Goal: Task Accomplishment & Management: Manage account settings

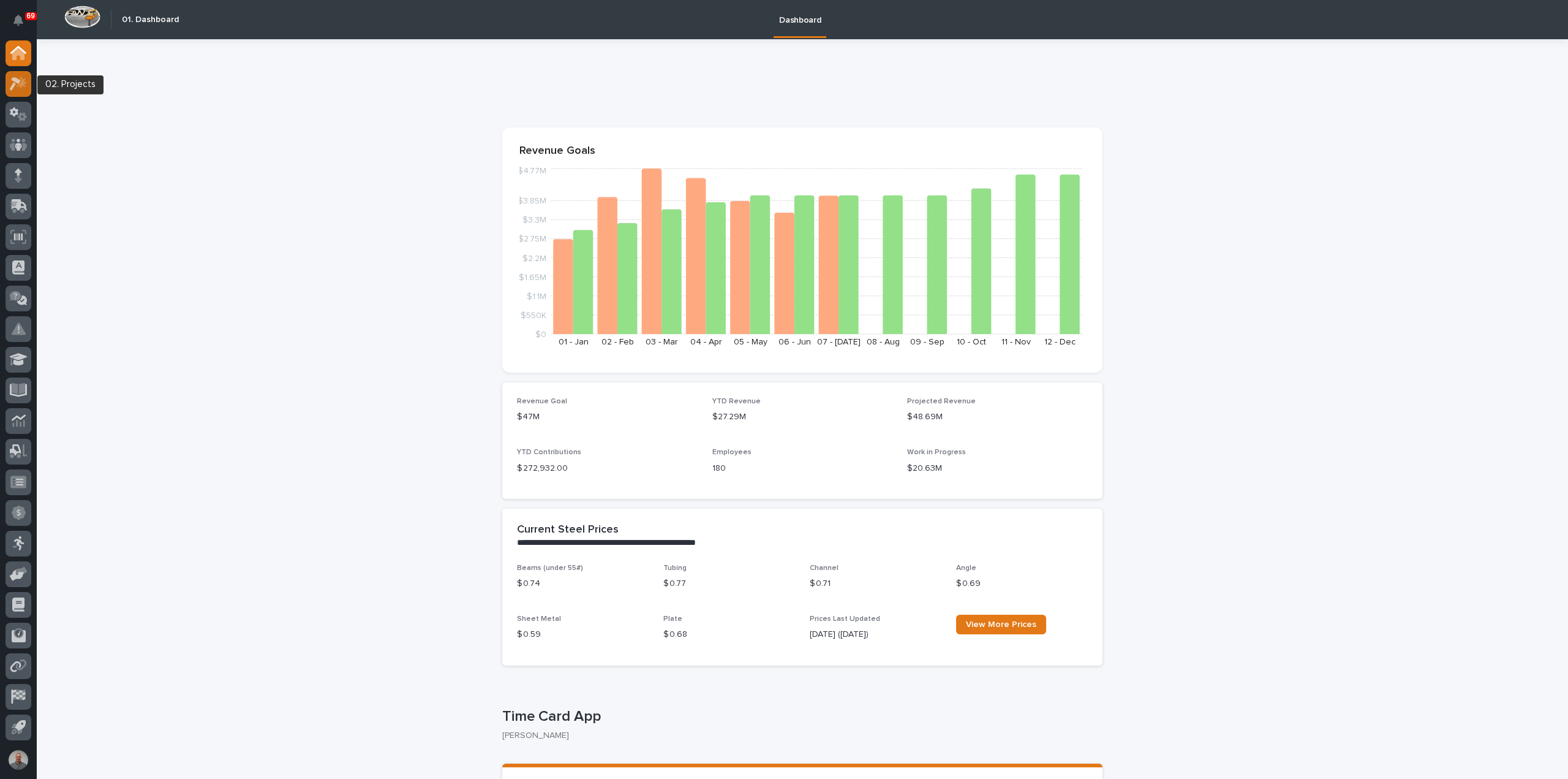
click at [27, 86] on div at bounding box center [19, 84] width 25 height 25
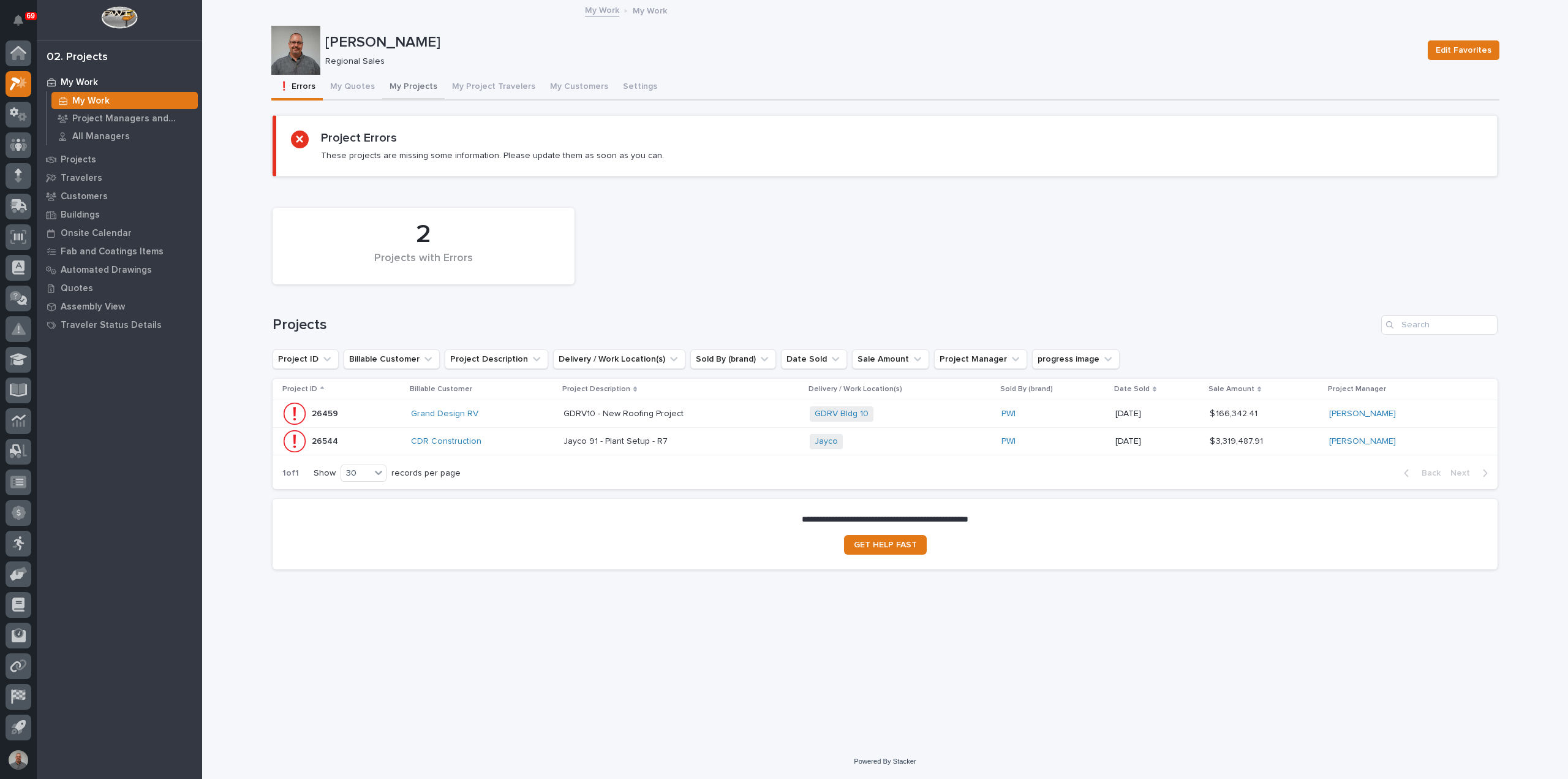
click at [414, 77] on button "My Projects" at bounding box center [413, 87] width 63 height 25
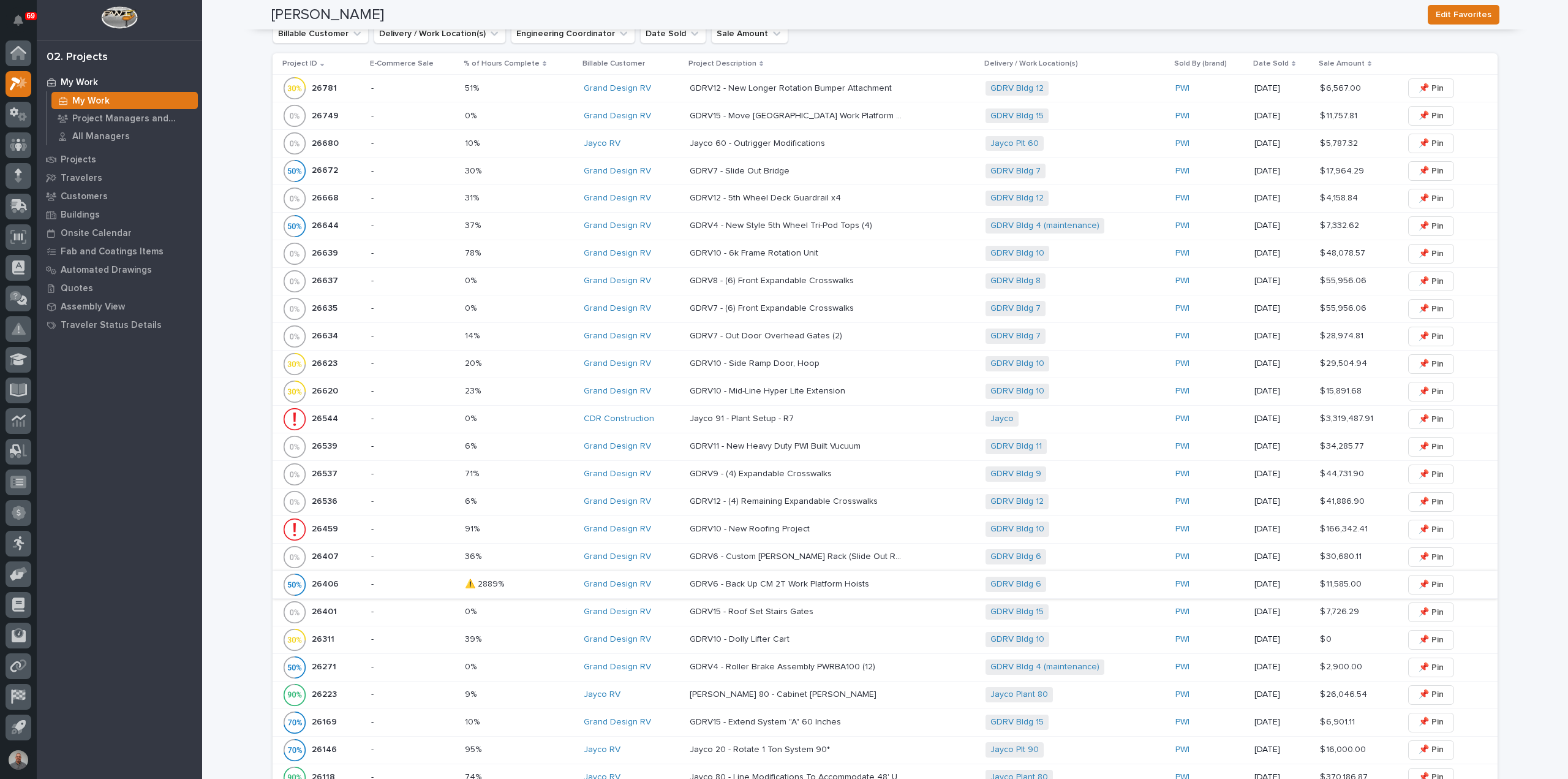
scroll to position [552, 0]
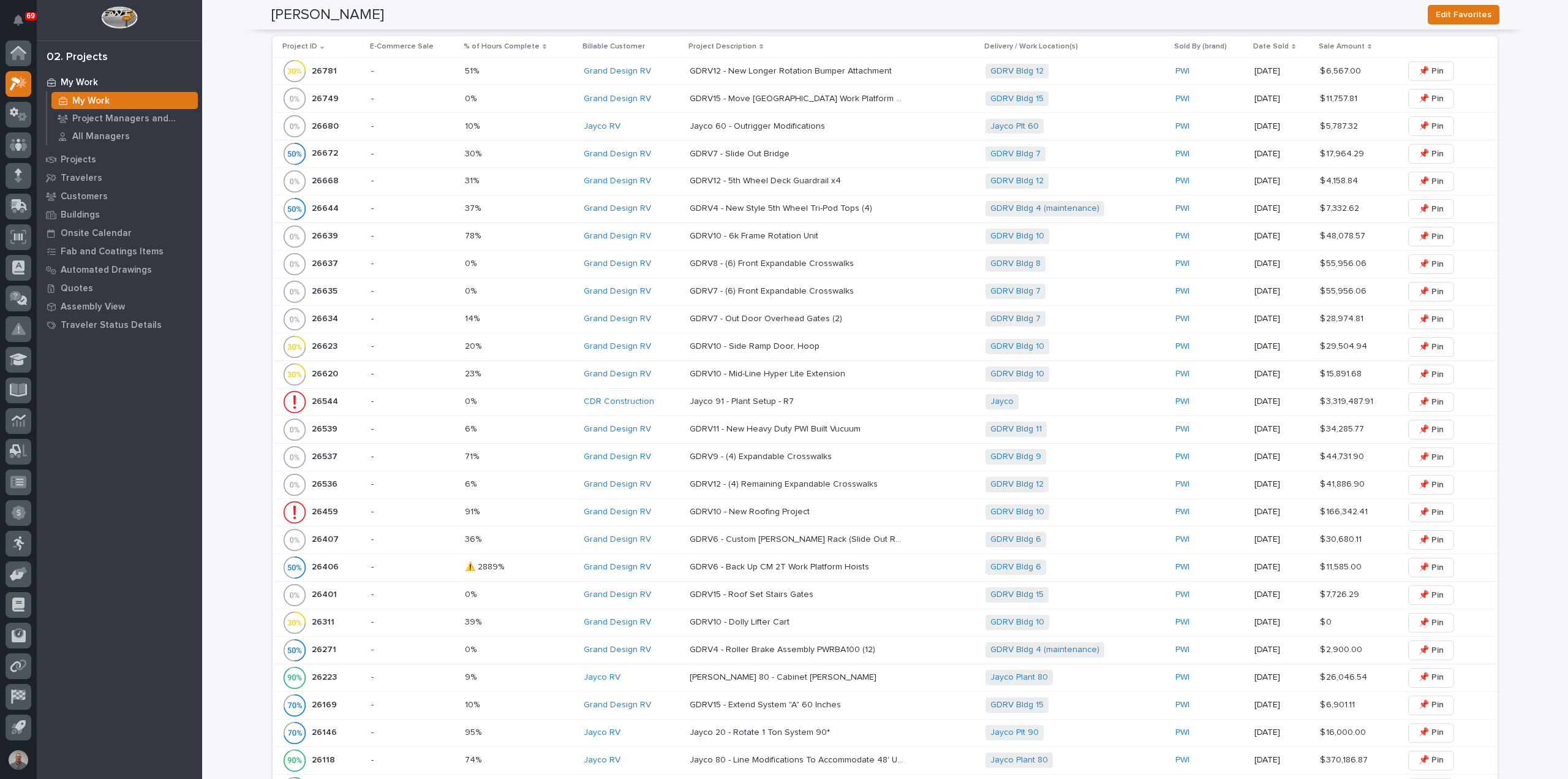
click at [737, 590] on p "GDRV15 - Roof Set Stairs Gates" at bounding box center [752, 593] width 126 height 13
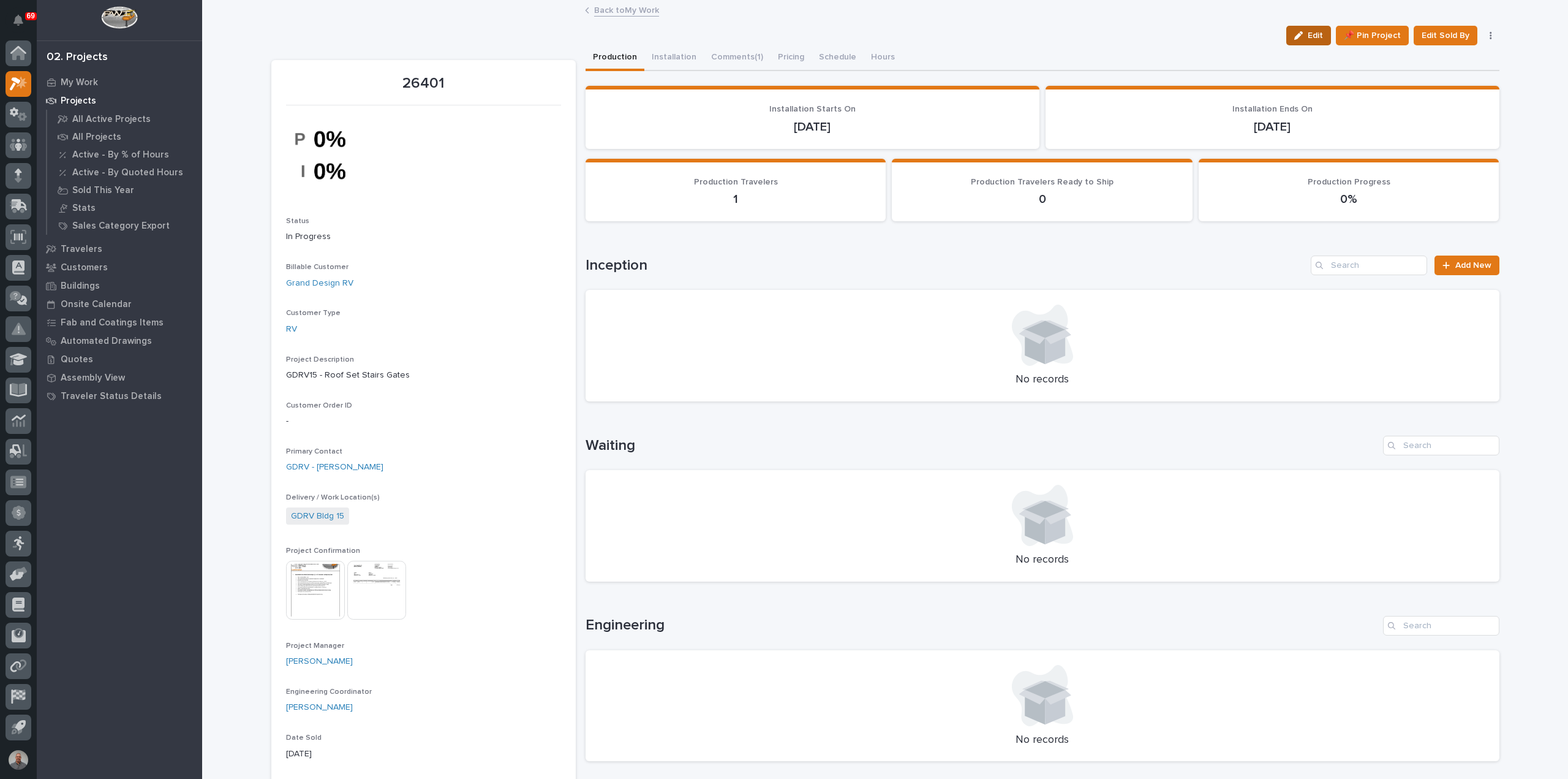
click at [1308, 35] on span "Edit" at bounding box center [1315, 35] width 16 height 11
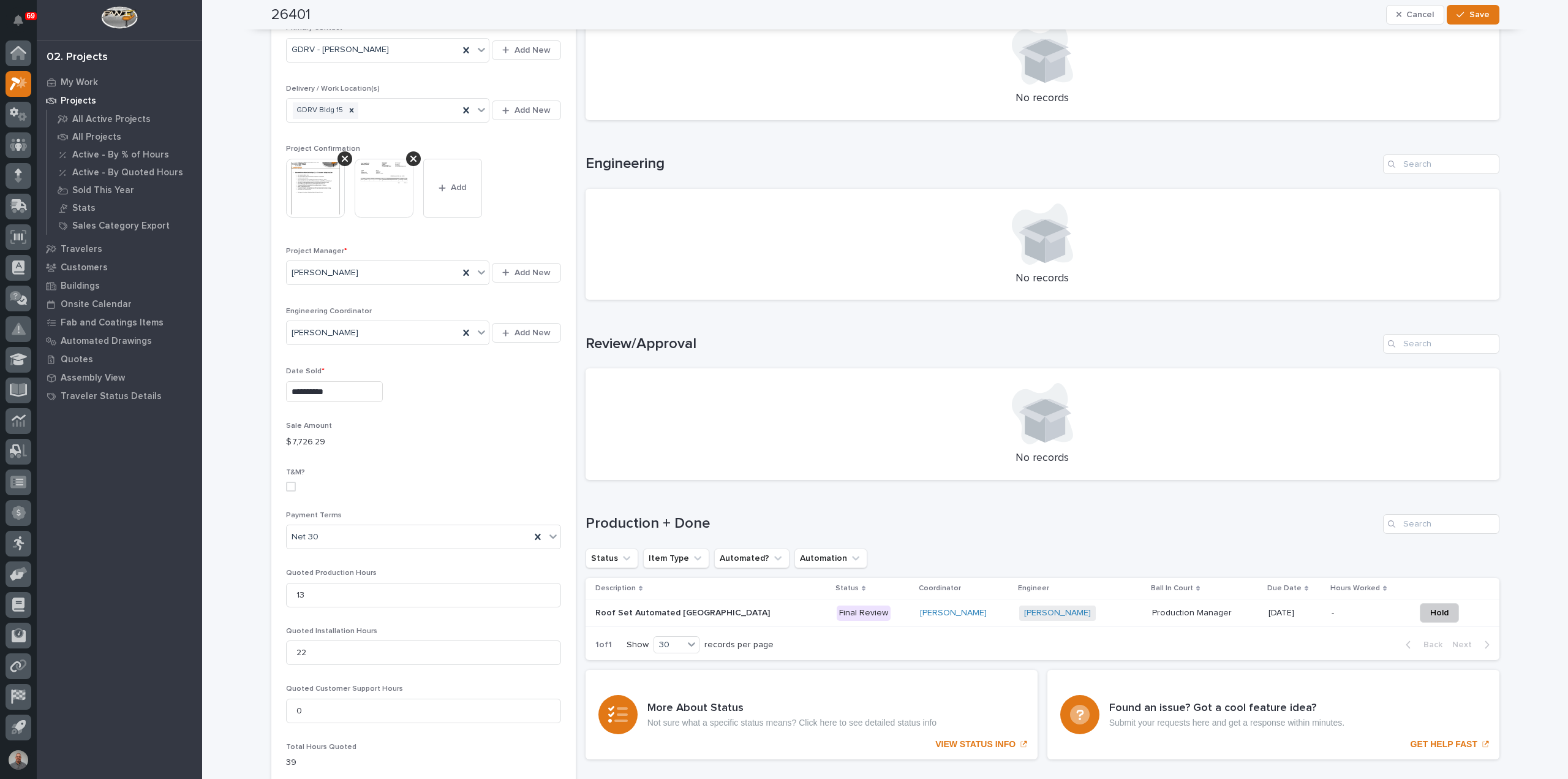
scroll to position [490, 0]
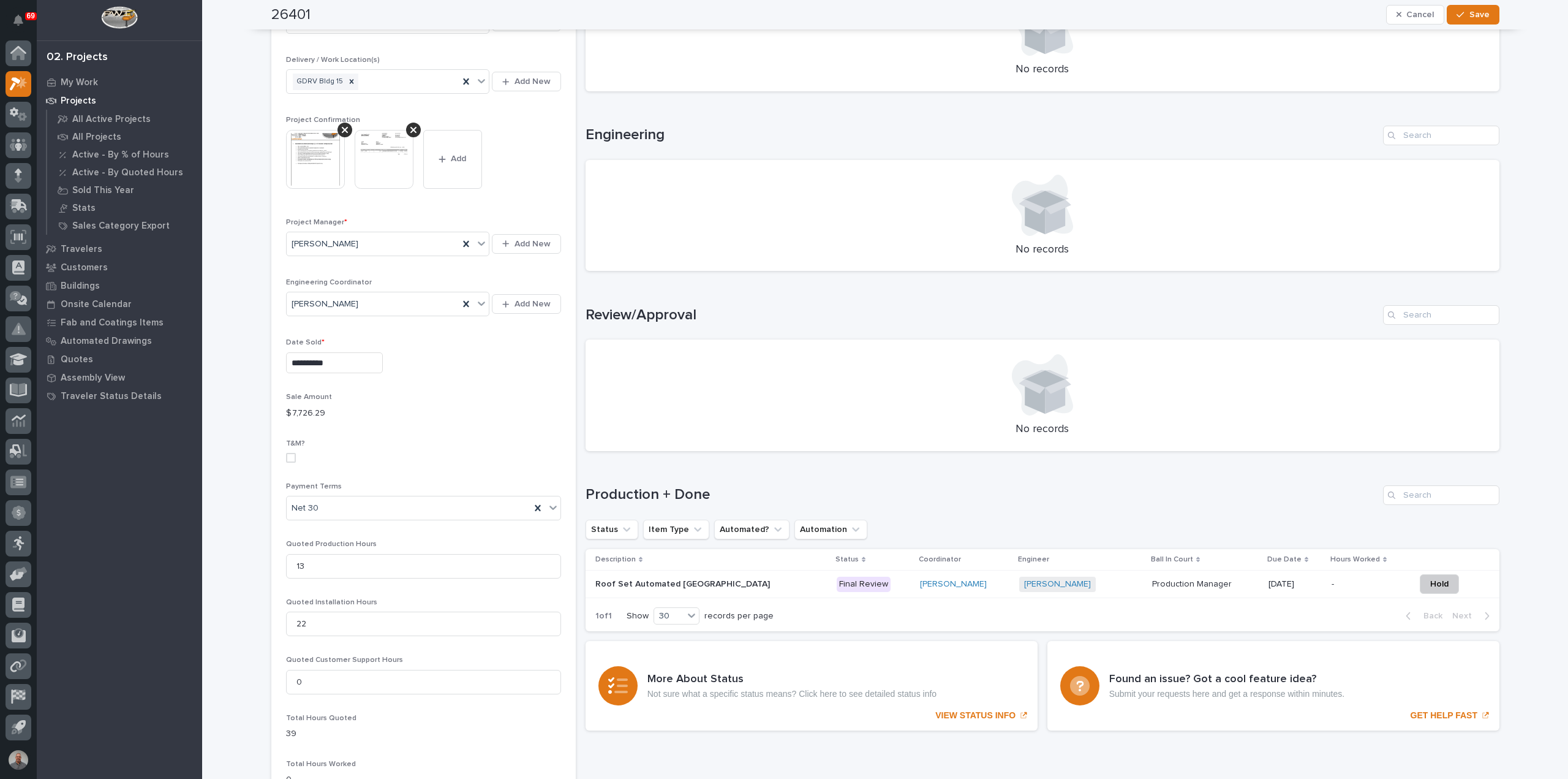
click at [954, 585] on div "[PERSON_NAME]" at bounding box center [965, 584] width 90 height 11
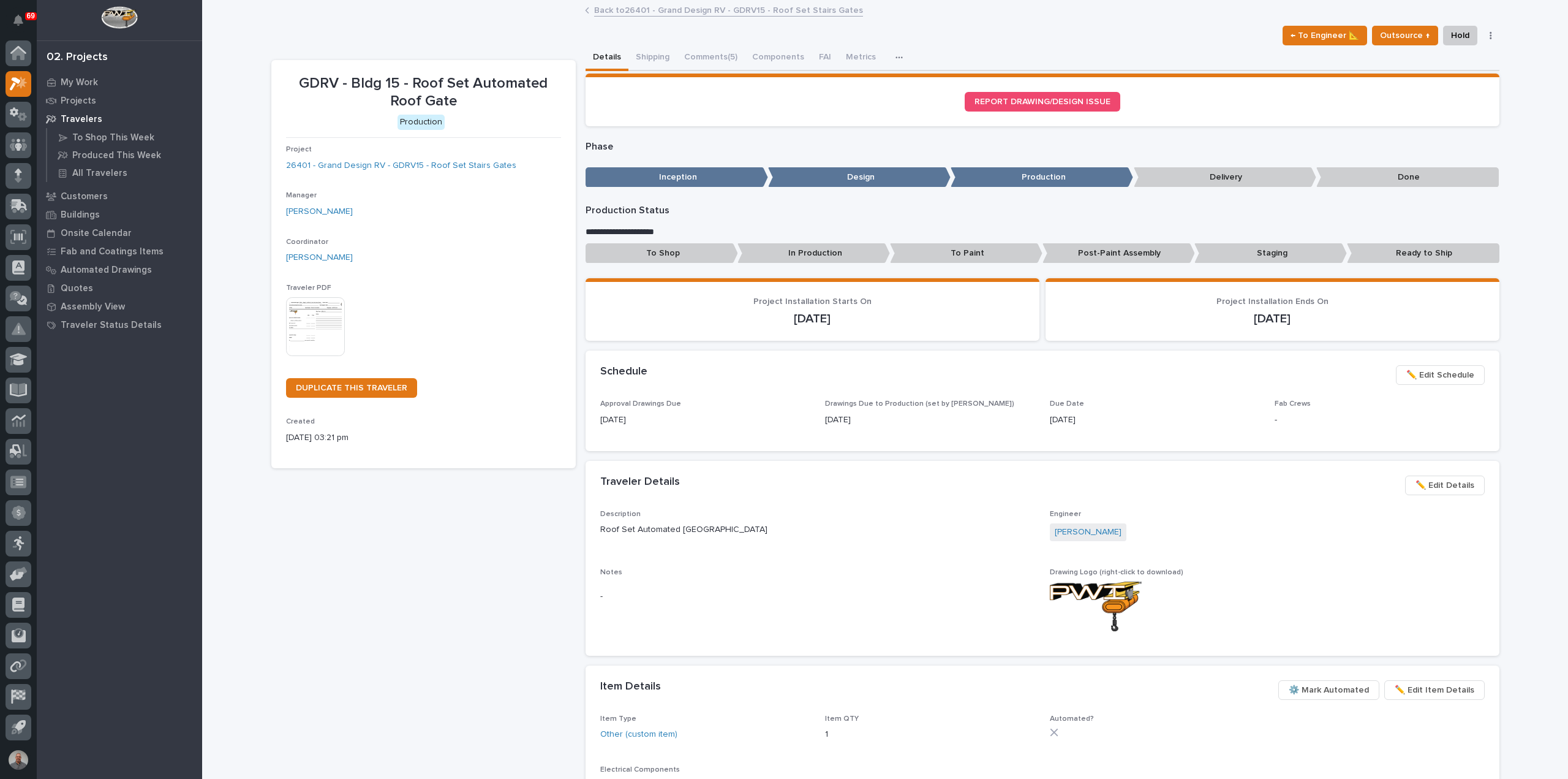
click at [1280, 321] on p "[DATE]" at bounding box center [1271, 318] width 424 height 15
click at [689, 10] on link "Back to 26401 - Grand Design RV - GDRV15 - Roof Set Stairs Gates" at bounding box center [729, 10] width 269 height 14
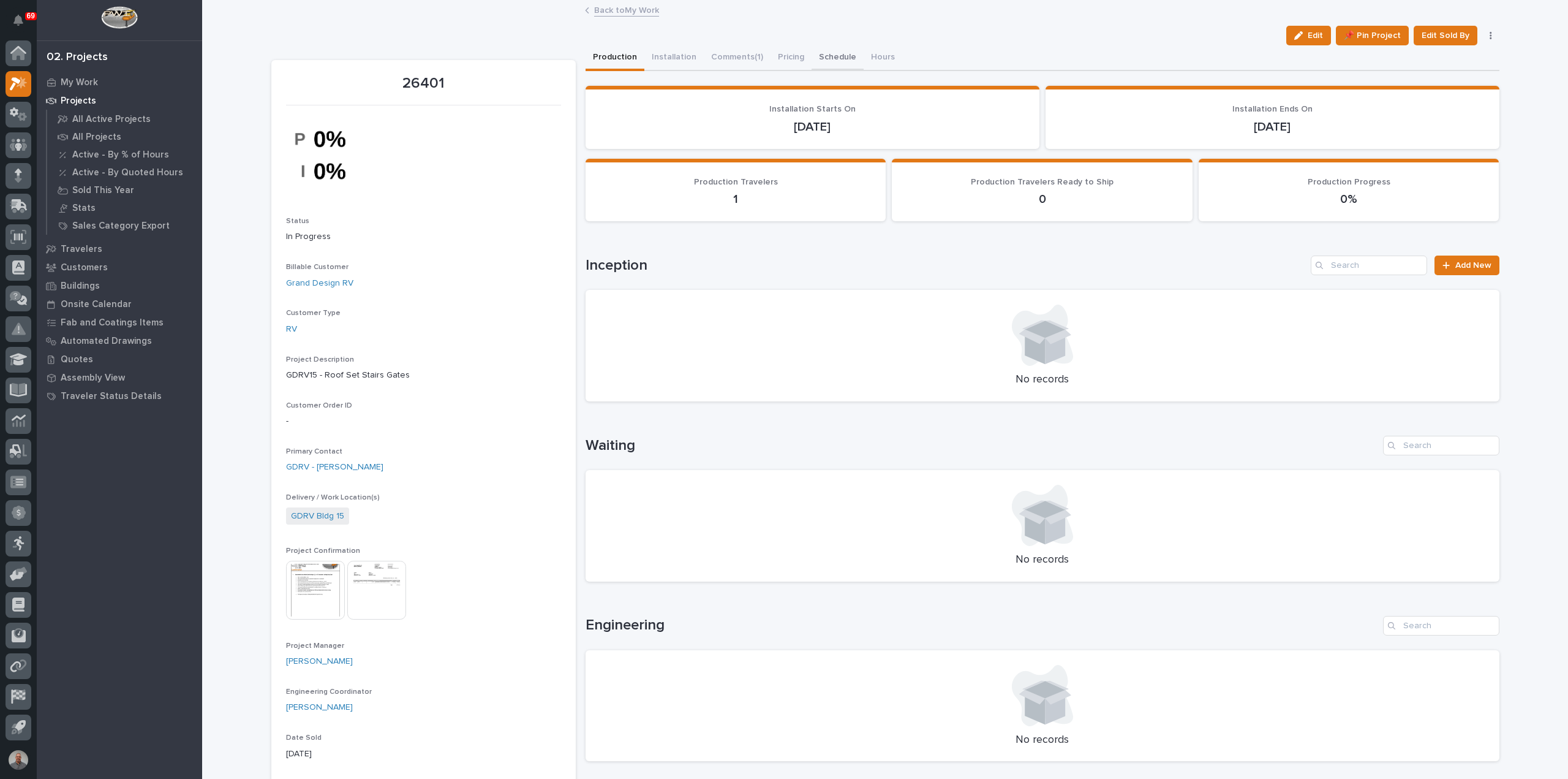
click at [827, 57] on button "Schedule" at bounding box center [837, 58] width 52 height 25
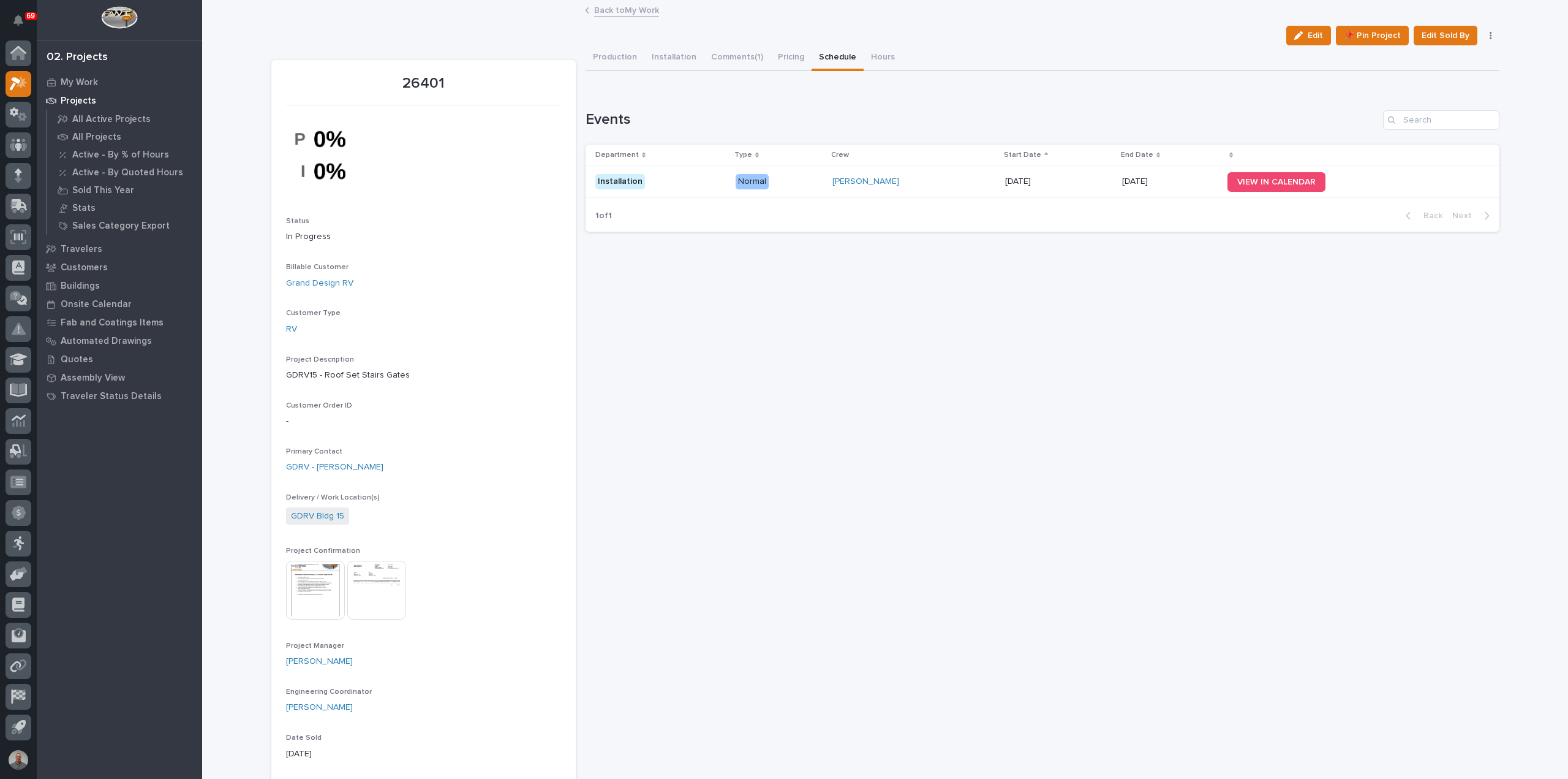
click at [1122, 180] on p "[DATE]" at bounding box center [1170, 181] width 96 height 11
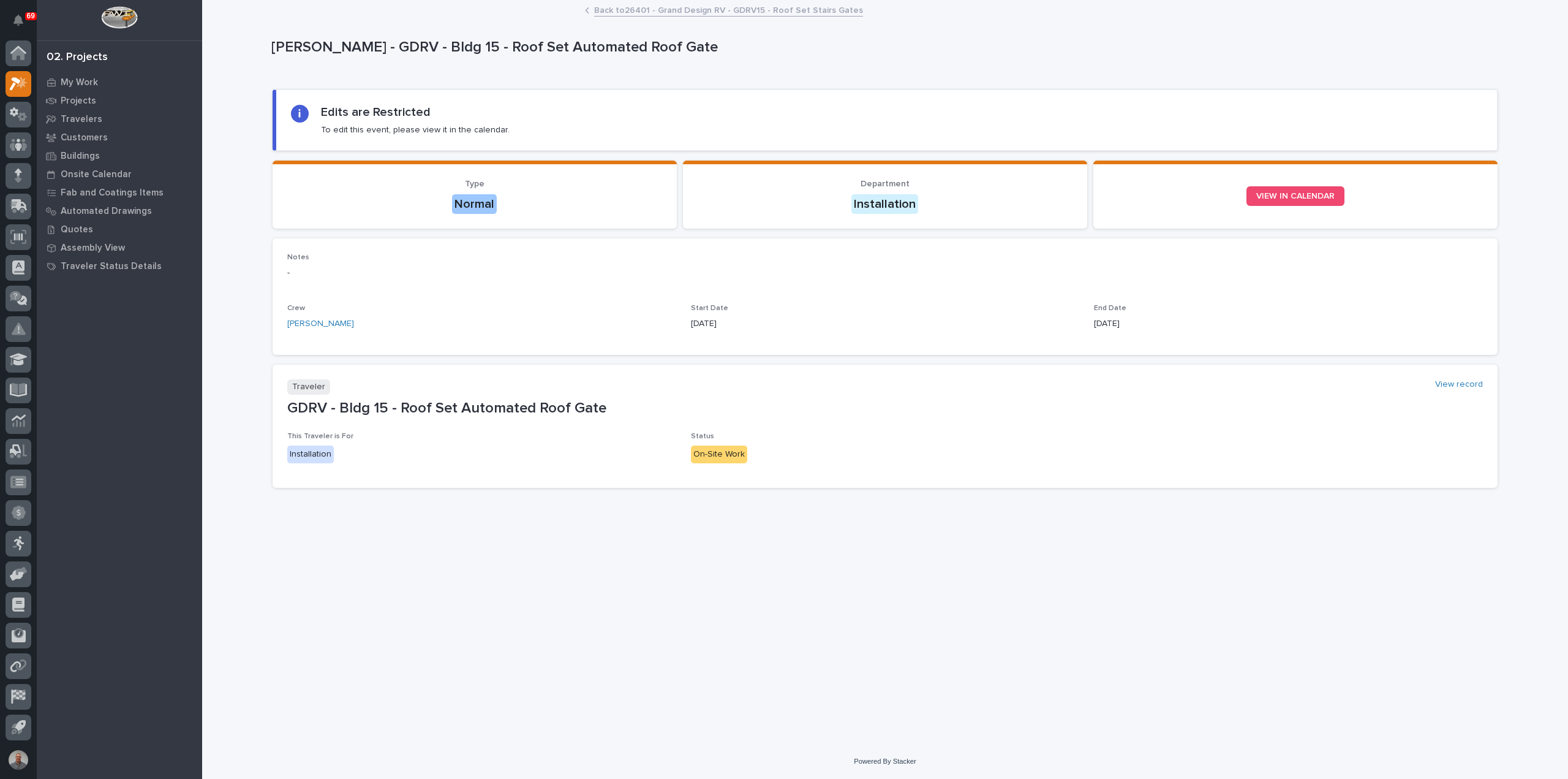
click at [624, 9] on link "Back to 26401 - Grand Design RV - GDRV15 - Roof Set Stairs Gates" at bounding box center [729, 10] width 269 height 14
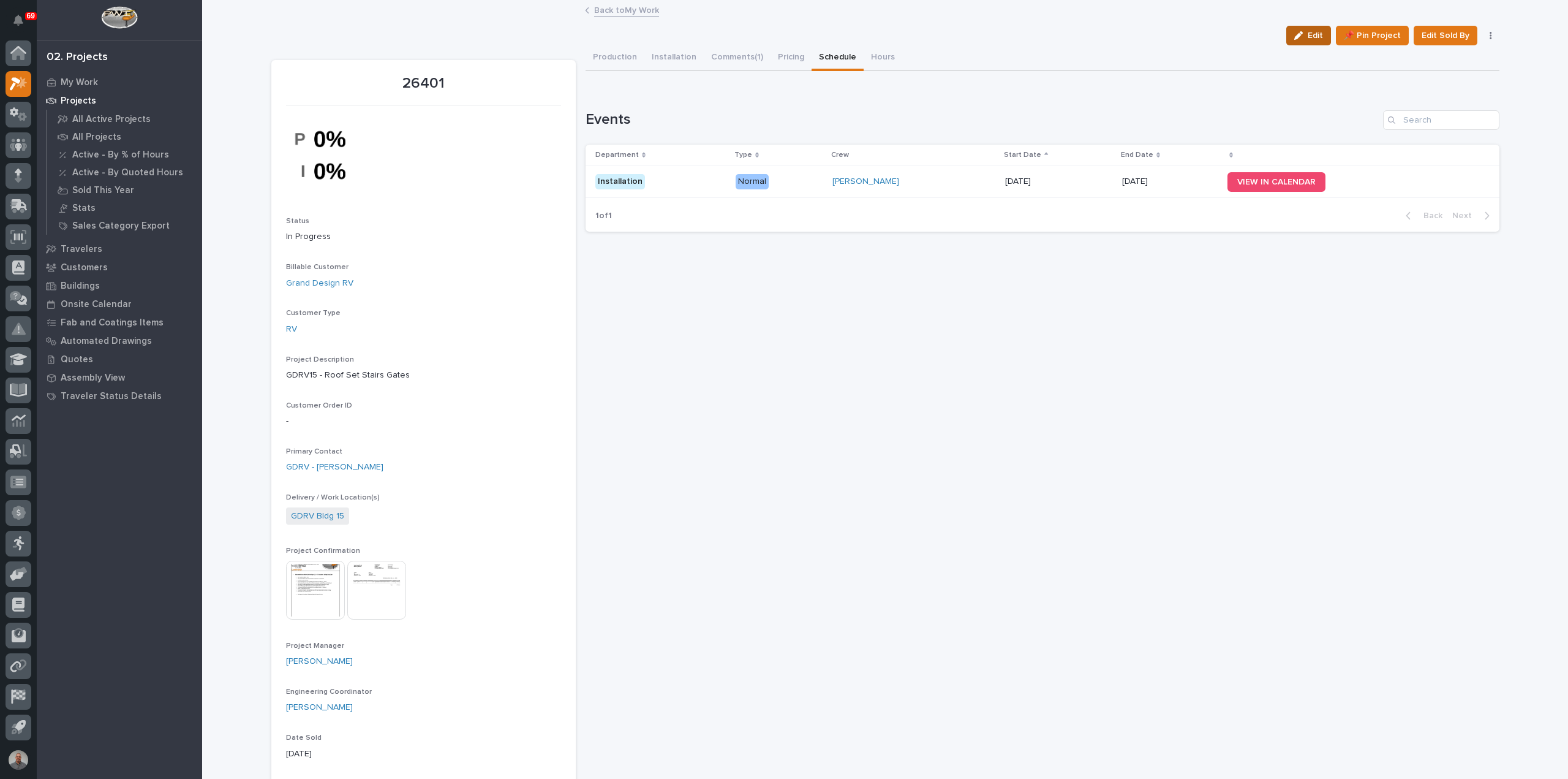
click at [1301, 31] on icon "button" at bounding box center [1298, 35] width 9 height 9
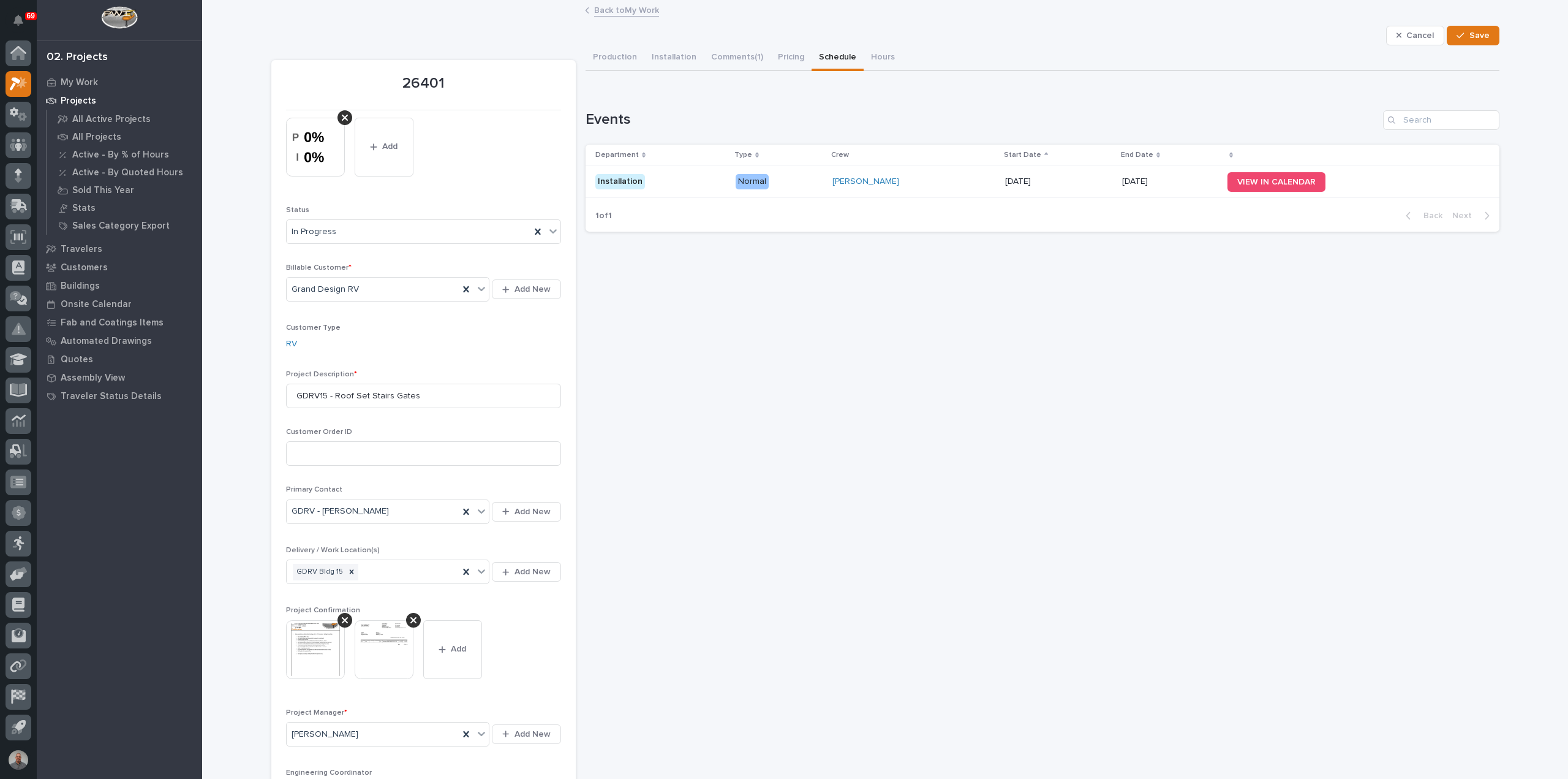
click at [1122, 180] on p "[DATE]" at bounding box center [1170, 181] width 96 height 11
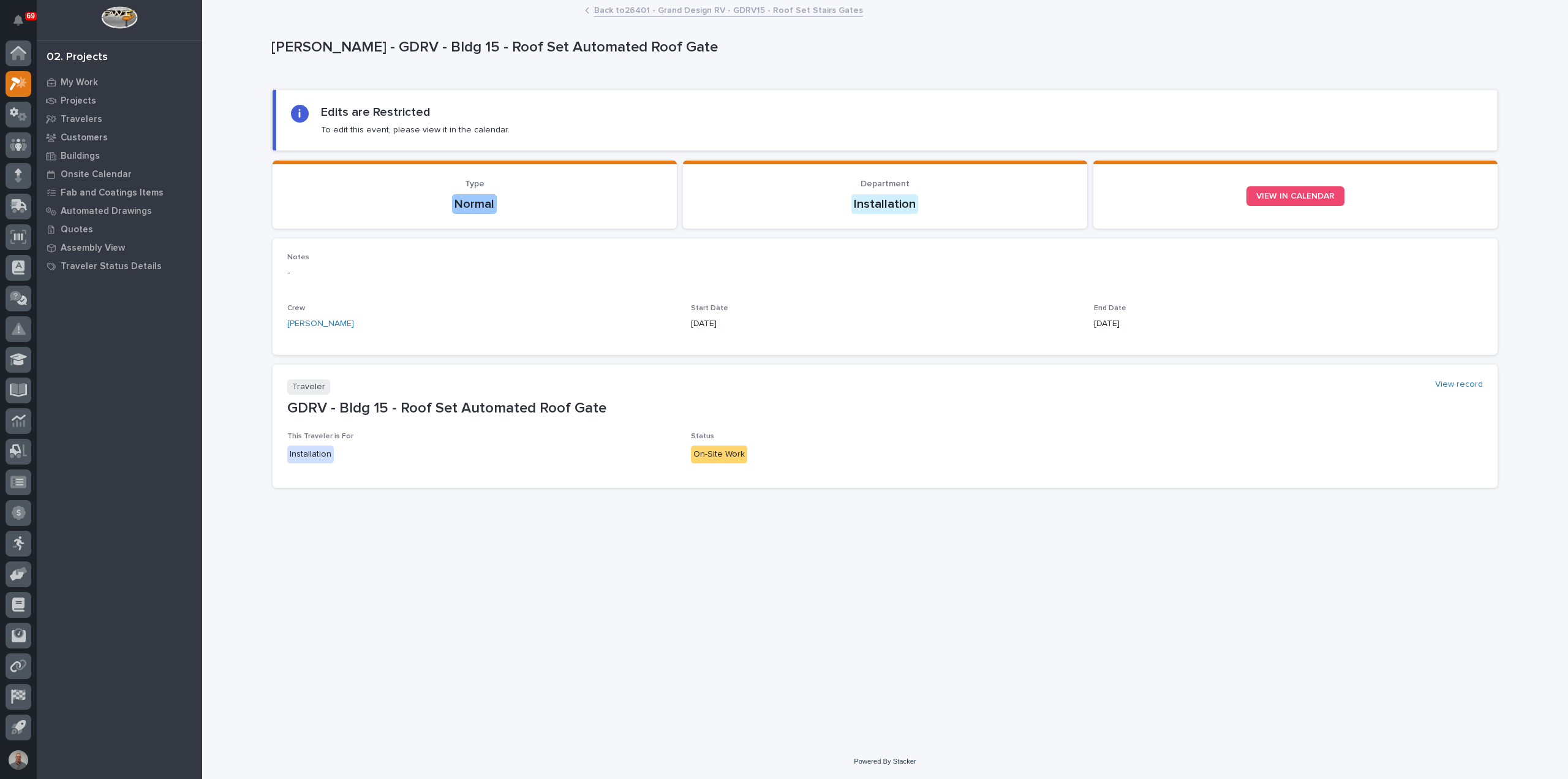
click at [692, 9] on link "Back to 26401 - Grand Design RV - GDRV15 - Roof Set Stairs Gates" at bounding box center [729, 10] width 269 height 14
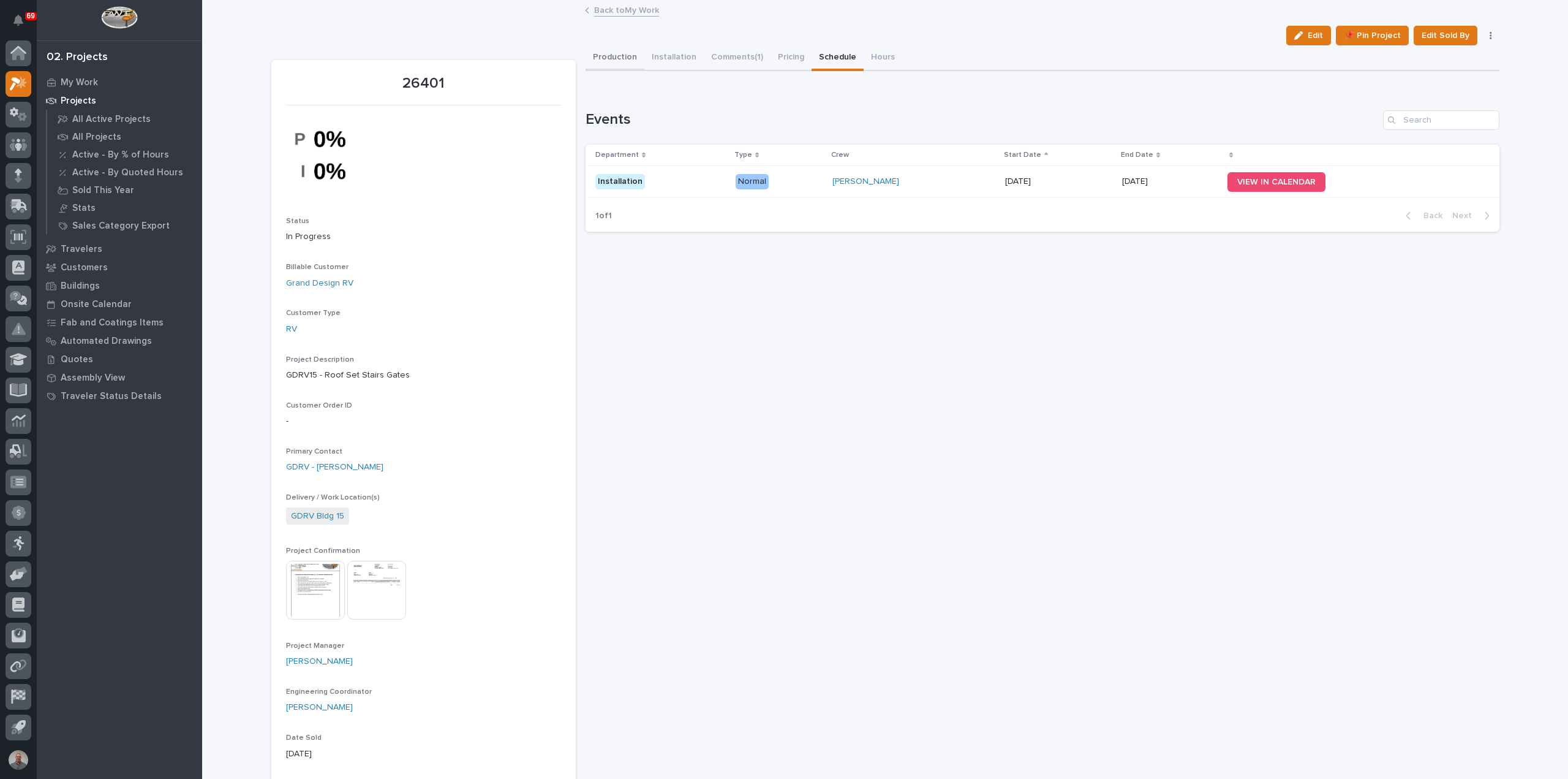
click at [620, 60] on button "Production" at bounding box center [615, 58] width 59 height 25
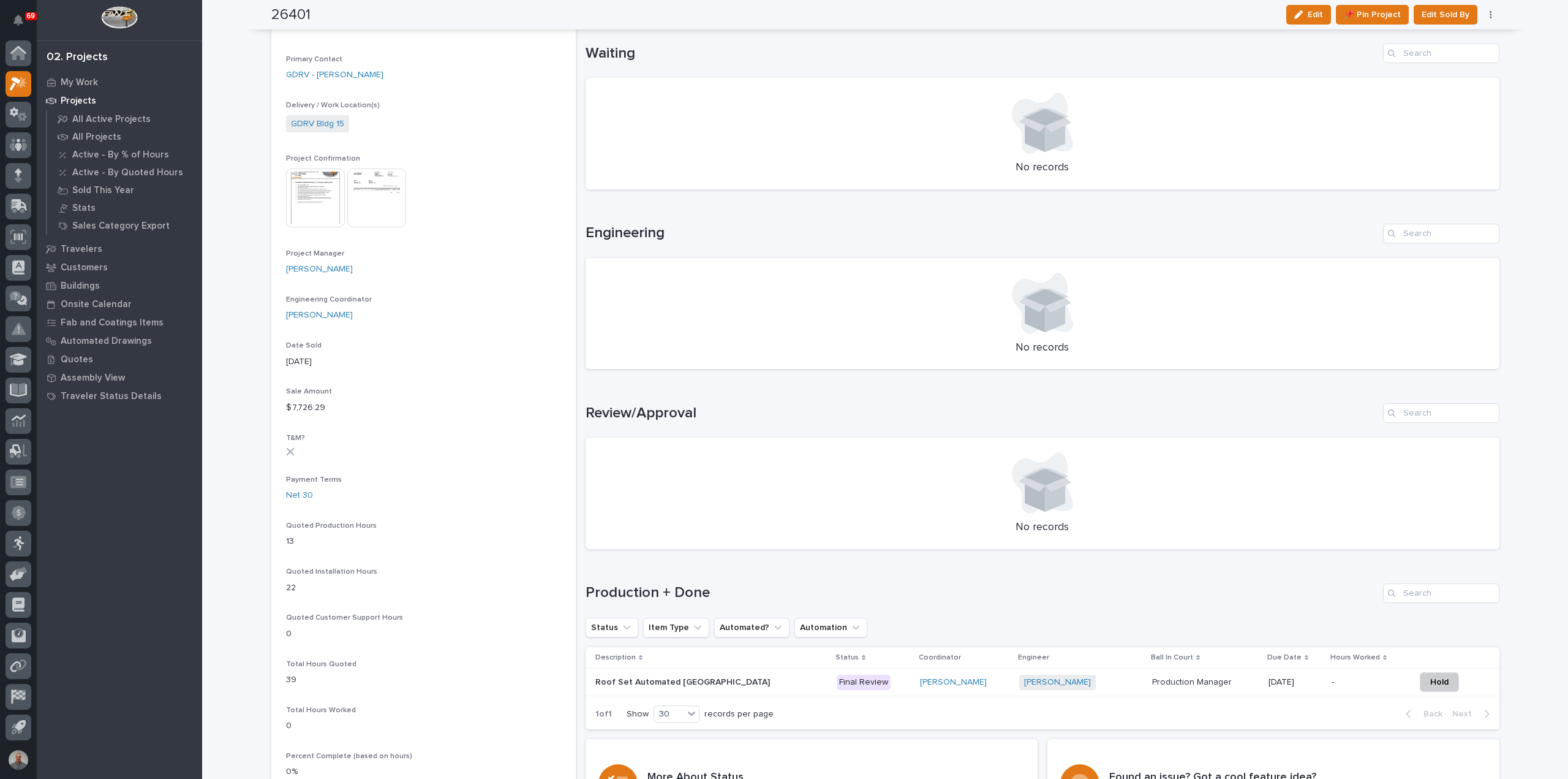
scroll to position [429, 0]
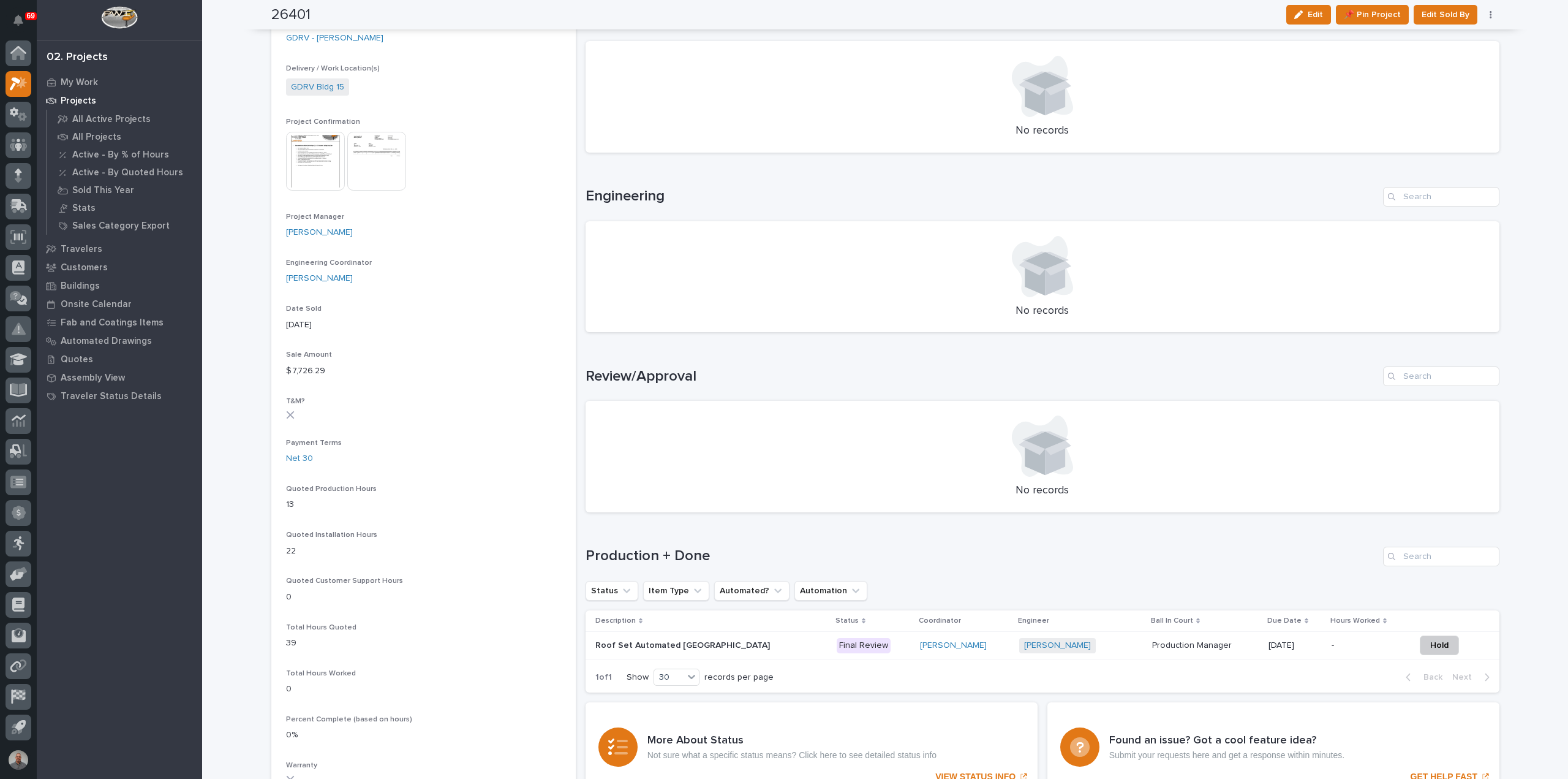
click at [1086, 647] on div "[PERSON_NAME] + 0" at bounding box center [1080, 646] width 122 height 16
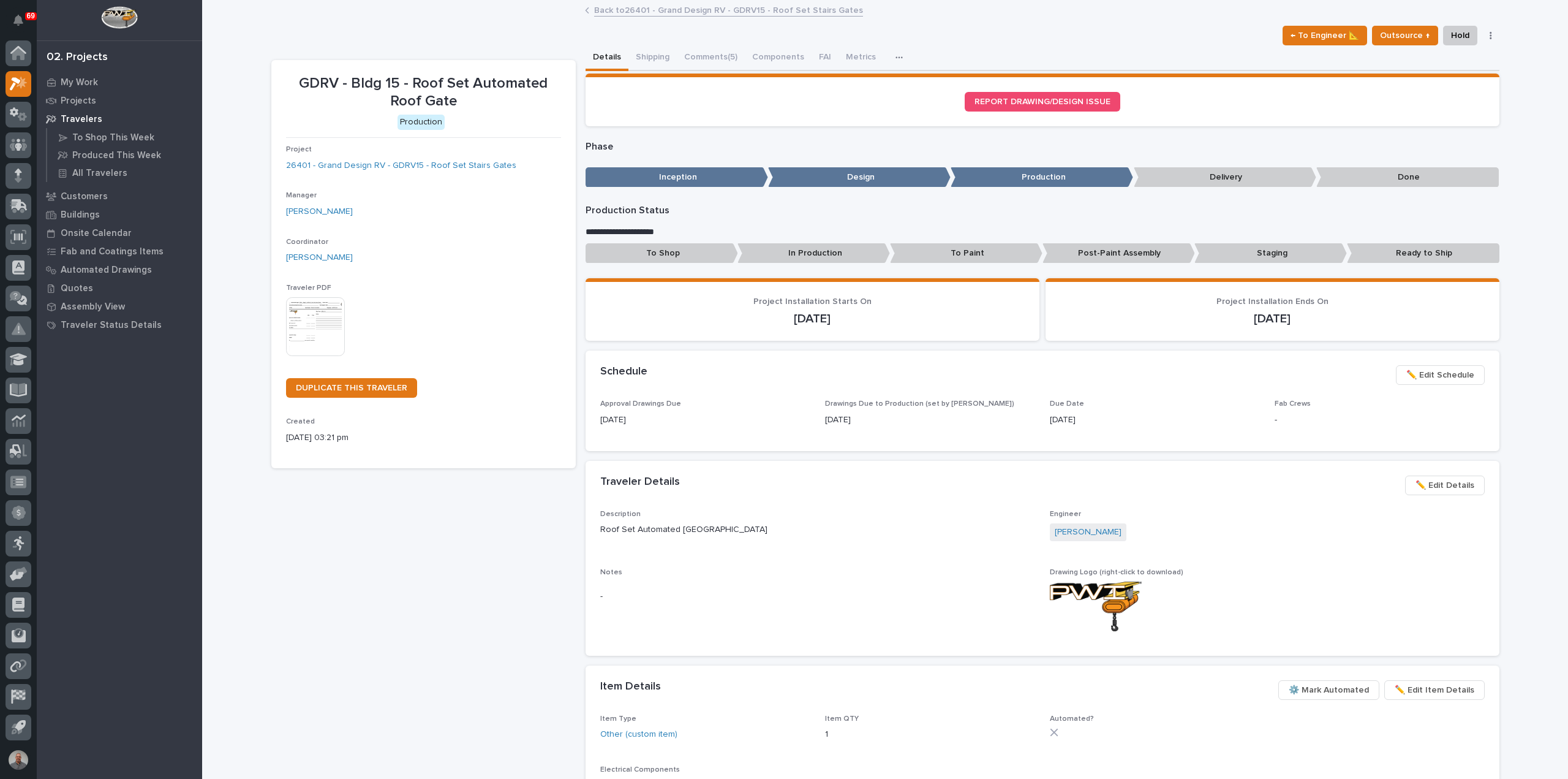
click at [1440, 375] on span "✏️ Edit Schedule" at bounding box center [1440, 374] width 68 height 15
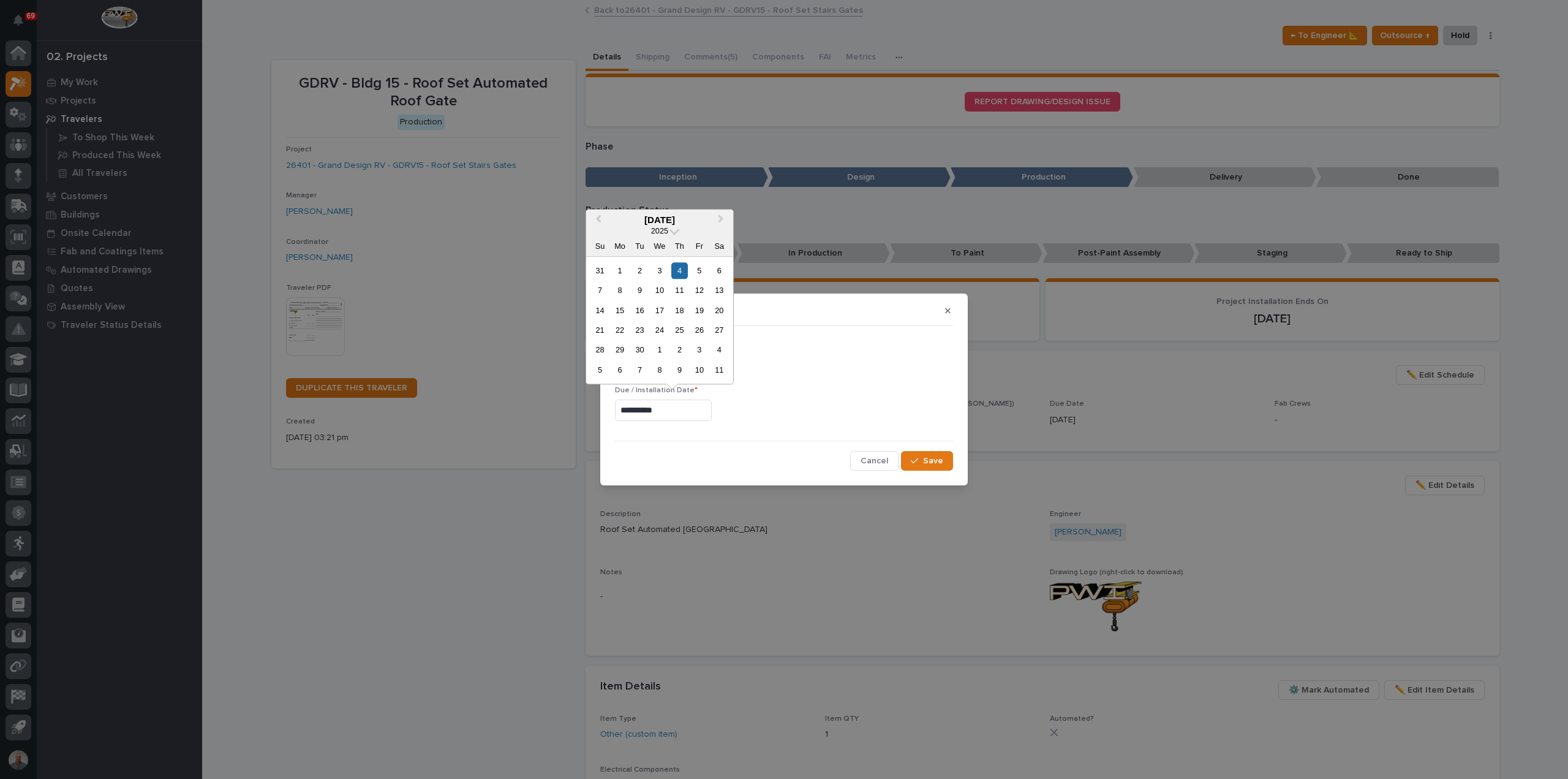
click at [688, 412] on input "**********" at bounding box center [663, 411] width 97 height 22
click at [700, 287] on div "12" at bounding box center [698, 290] width 17 height 17
type input "**********"
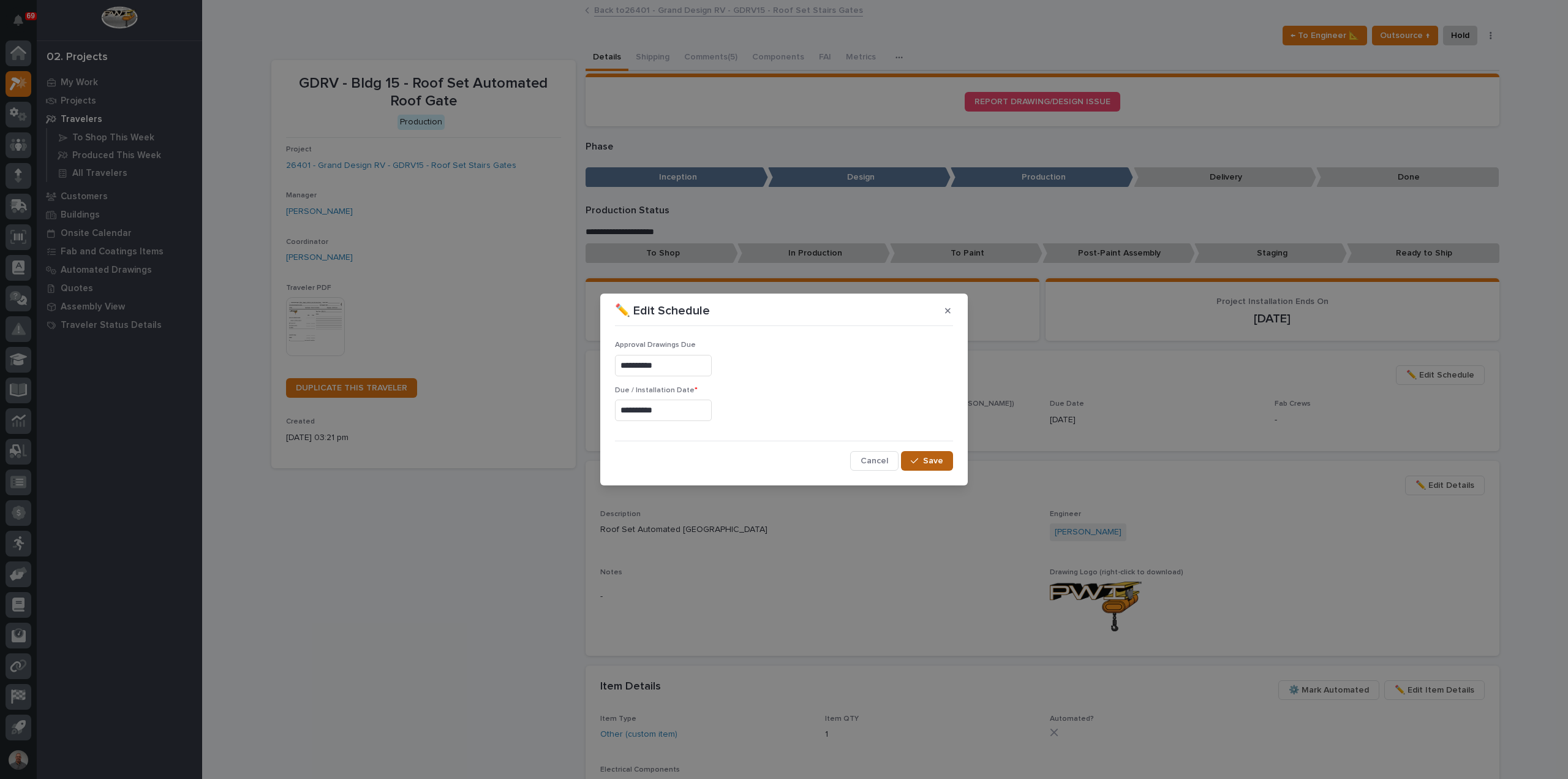
click at [943, 460] on button "Save" at bounding box center [927, 461] width 52 height 20
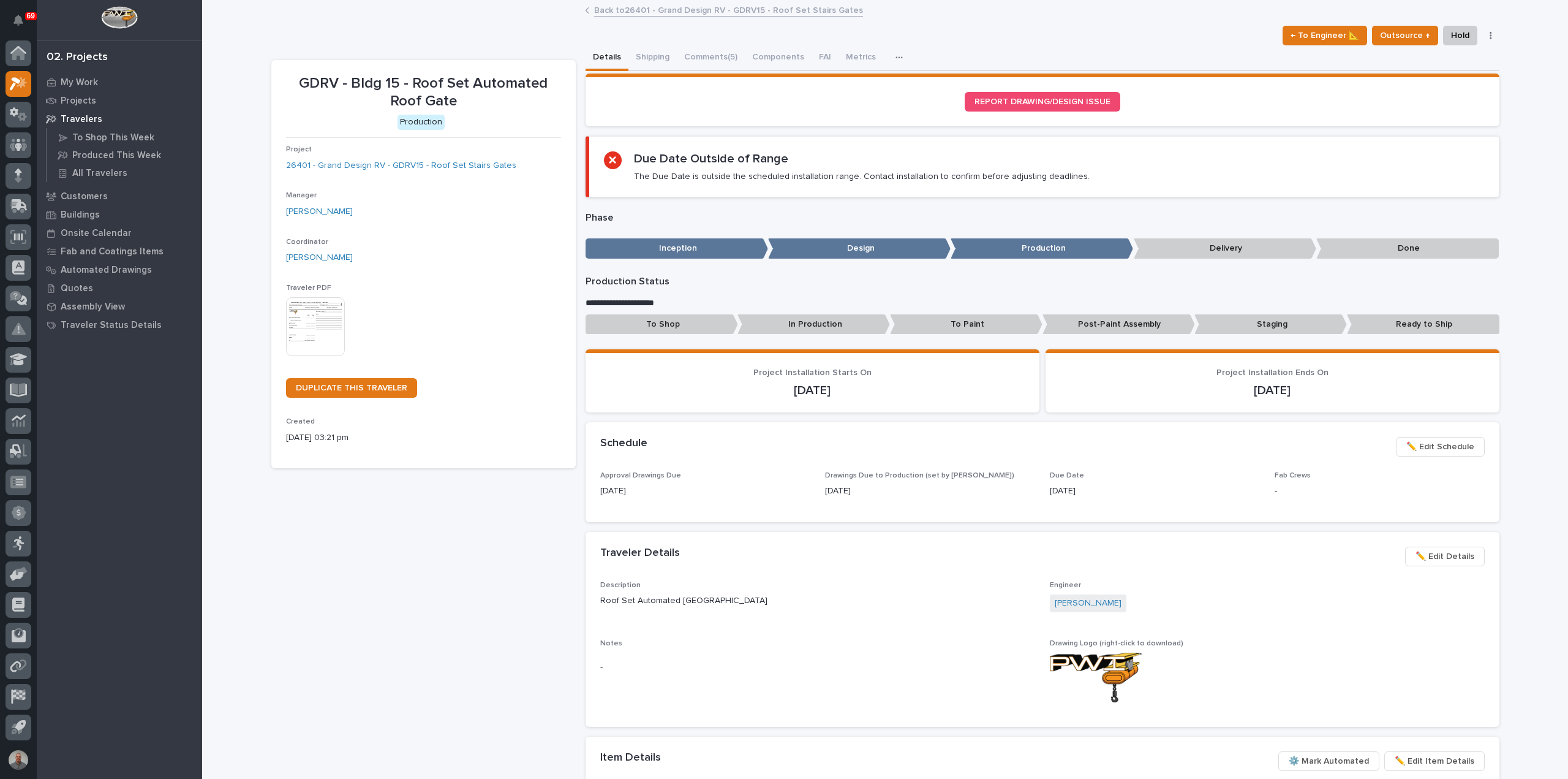
click at [1248, 386] on p "[DATE]" at bounding box center [1271, 390] width 424 height 15
click at [1423, 441] on span "✏️ Edit Schedule" at bounding box center [1440, 446] width 68 height 15
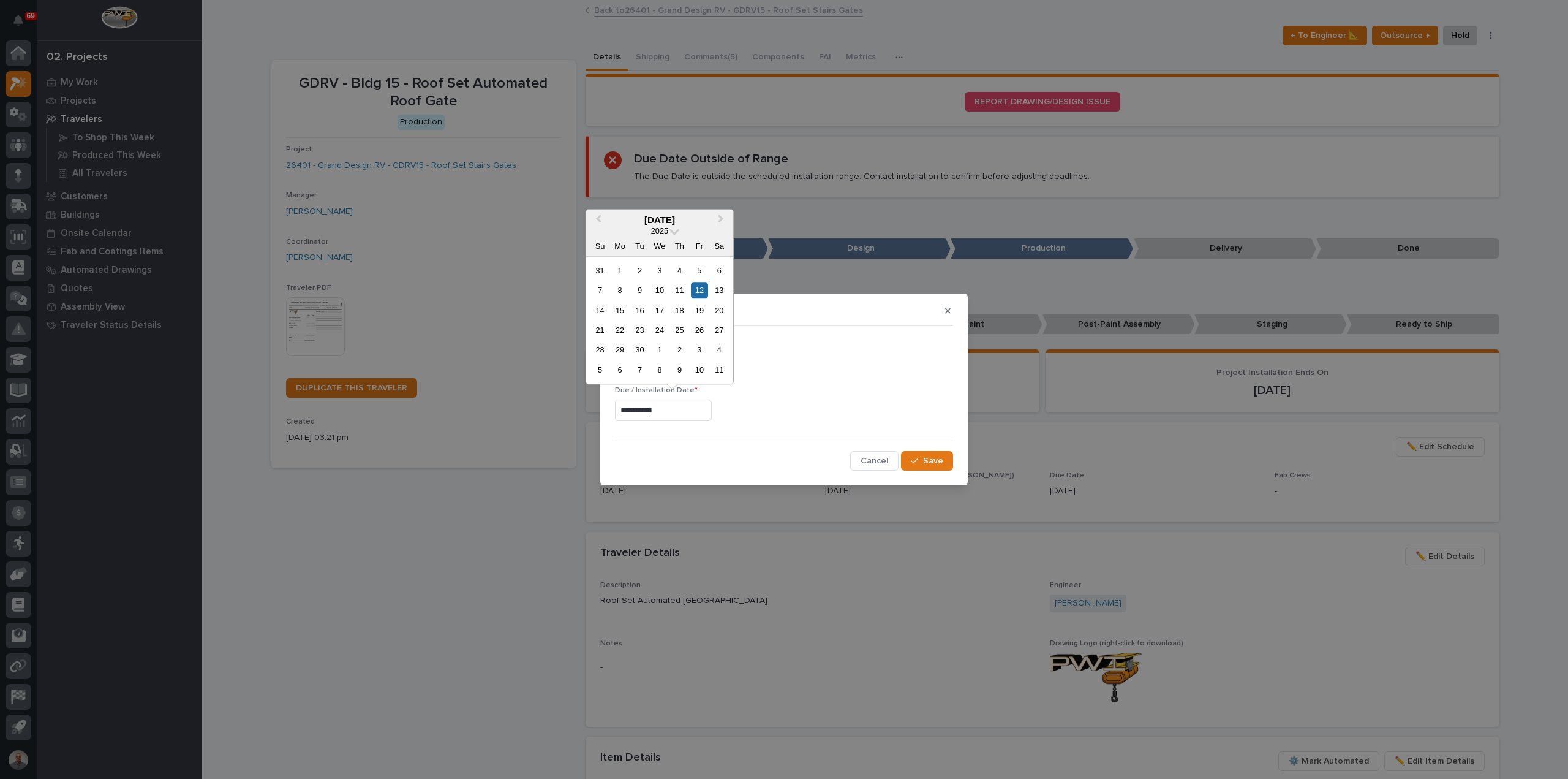
click at [688, 411] on input "**********" at bounding box center [663, 411] width 97 height 22
click at [660, 309] on div "17" at bounding box center [659, 310] width 17 height 17
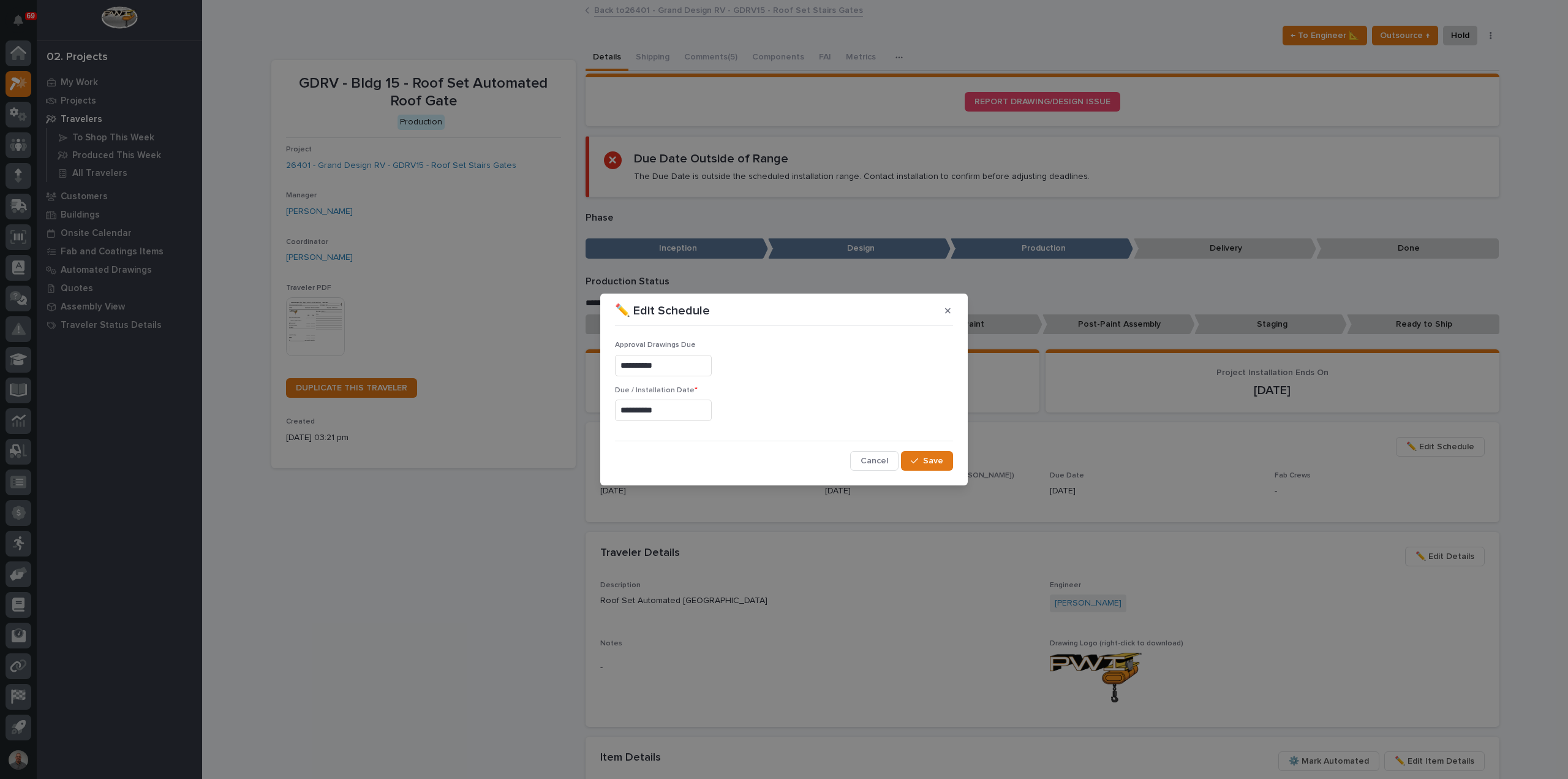
type input "**********"
click at [930, 458] on span "Save" at bounding box center [932, 461] width 21 height 11
